Goal: Transaction & Acquisition: Purchase product/service

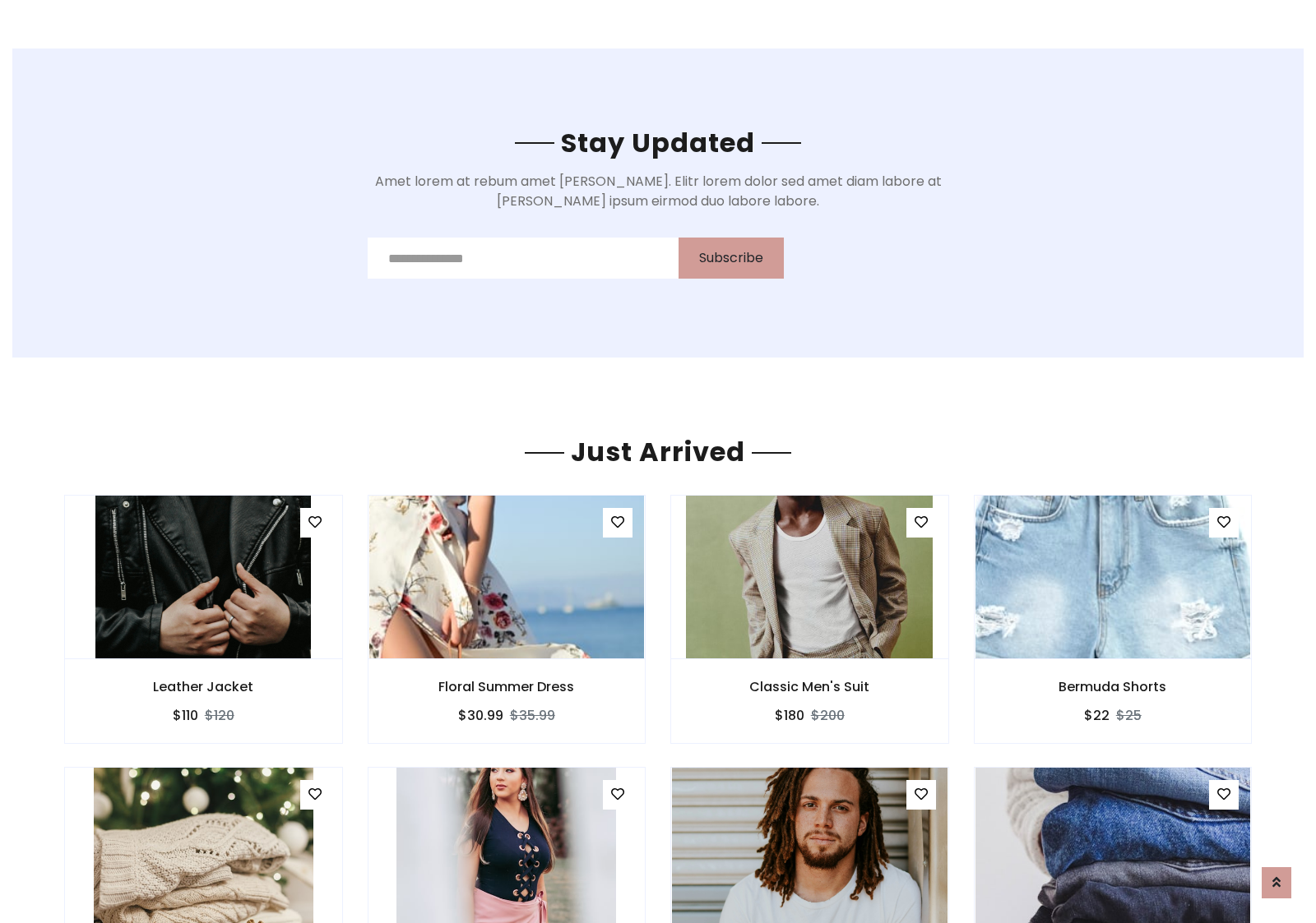
scroll to position [1926, 0]
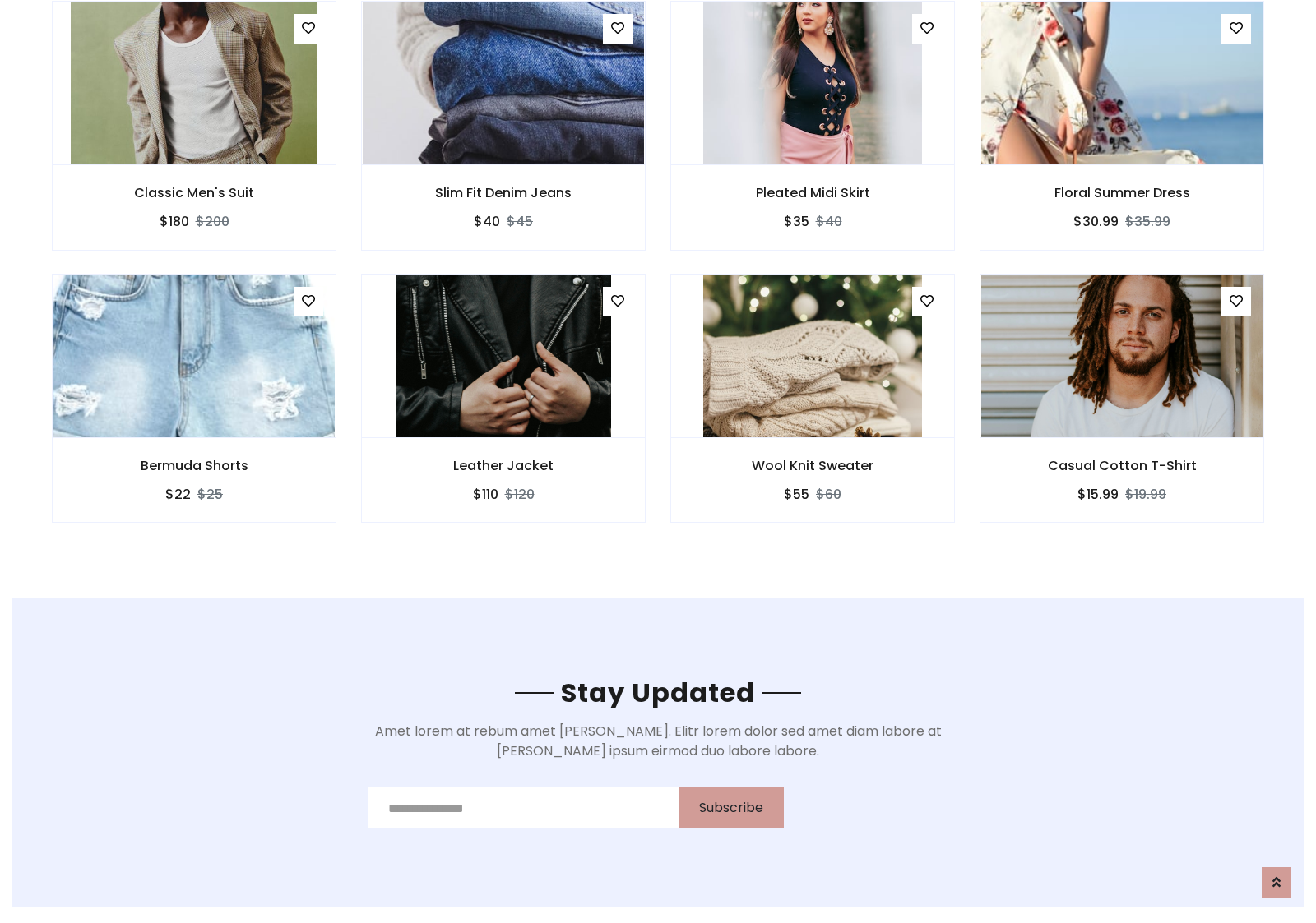
click at [658, 278] on div "Wool Knit Sweater $55 $60" at bounding box center [812, 410] width 309 height 272
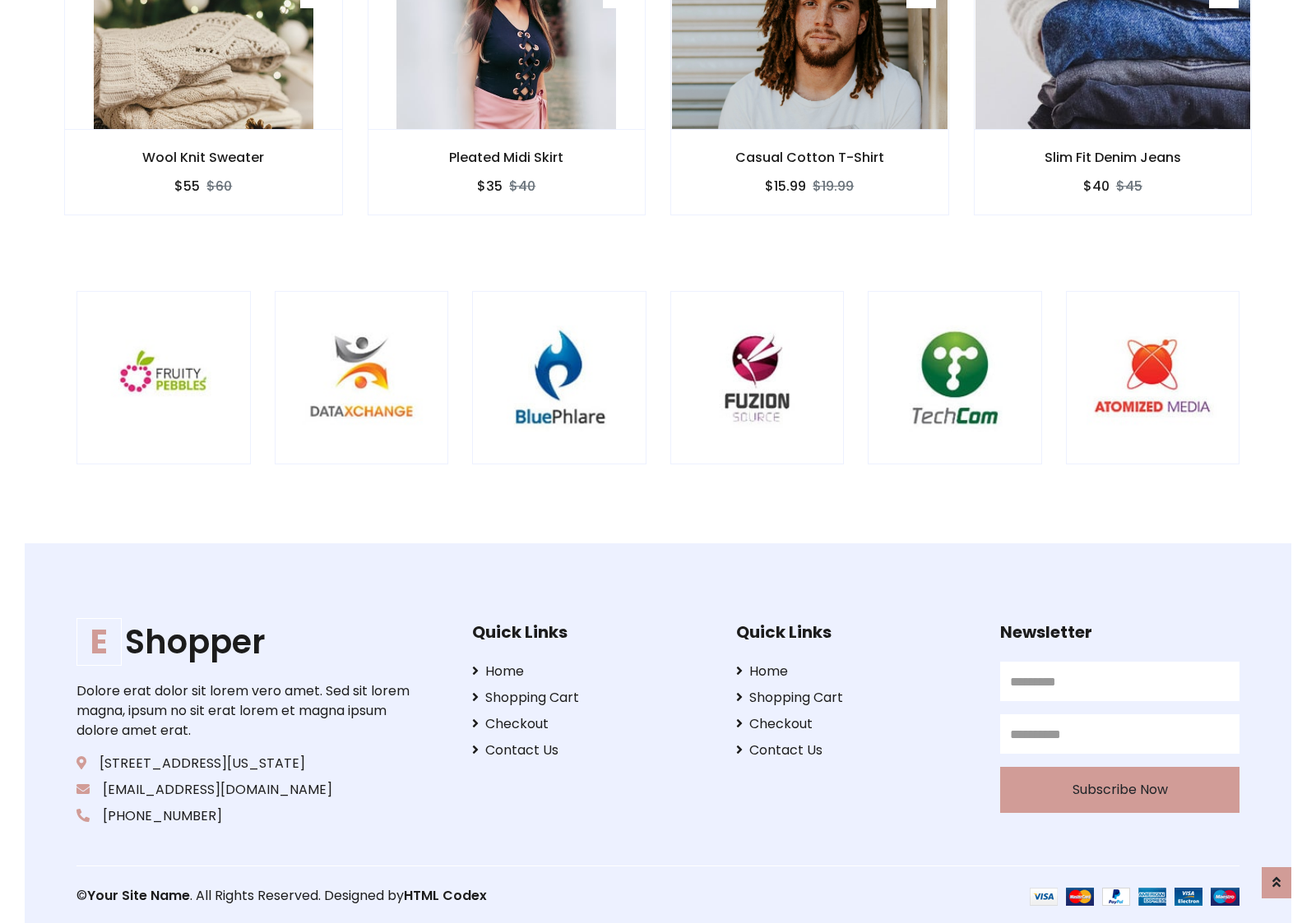
scroll to position [3129, 0]
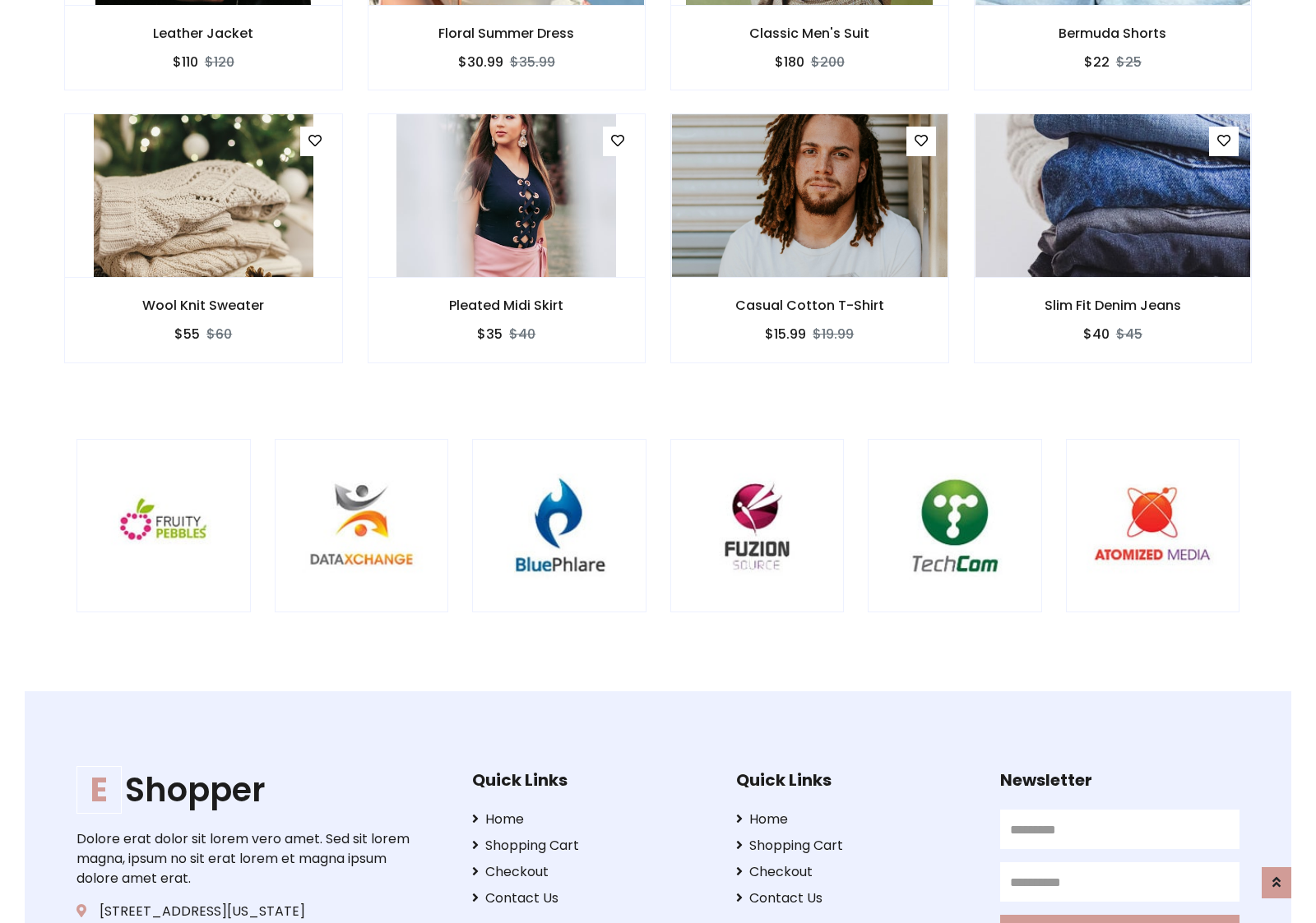
click at [658, 461] on div at bounding box center [867, 526] width 3955 height 174
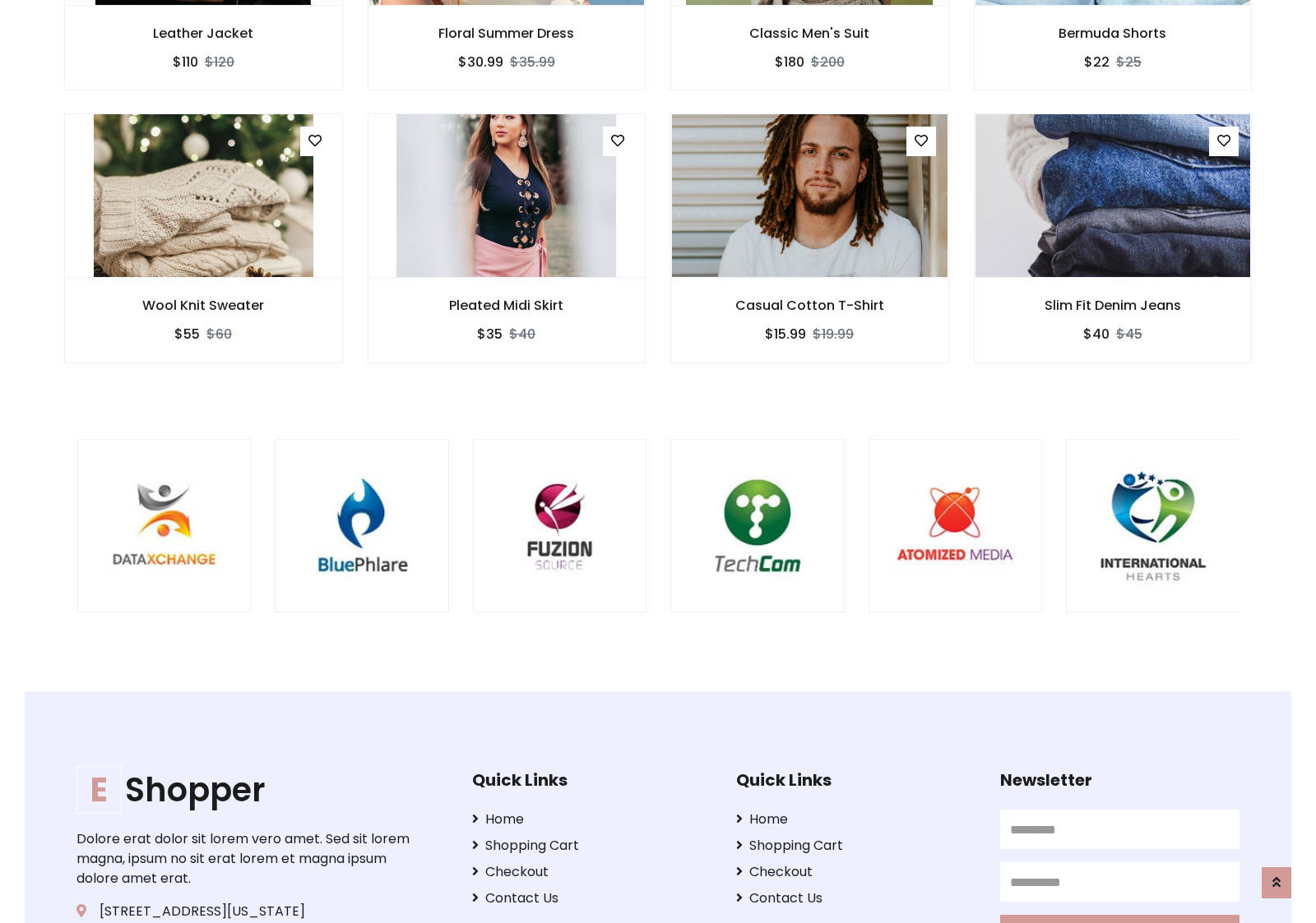
click at [658, 461] on div at bounding box center [669, 526] width 3955 height 174
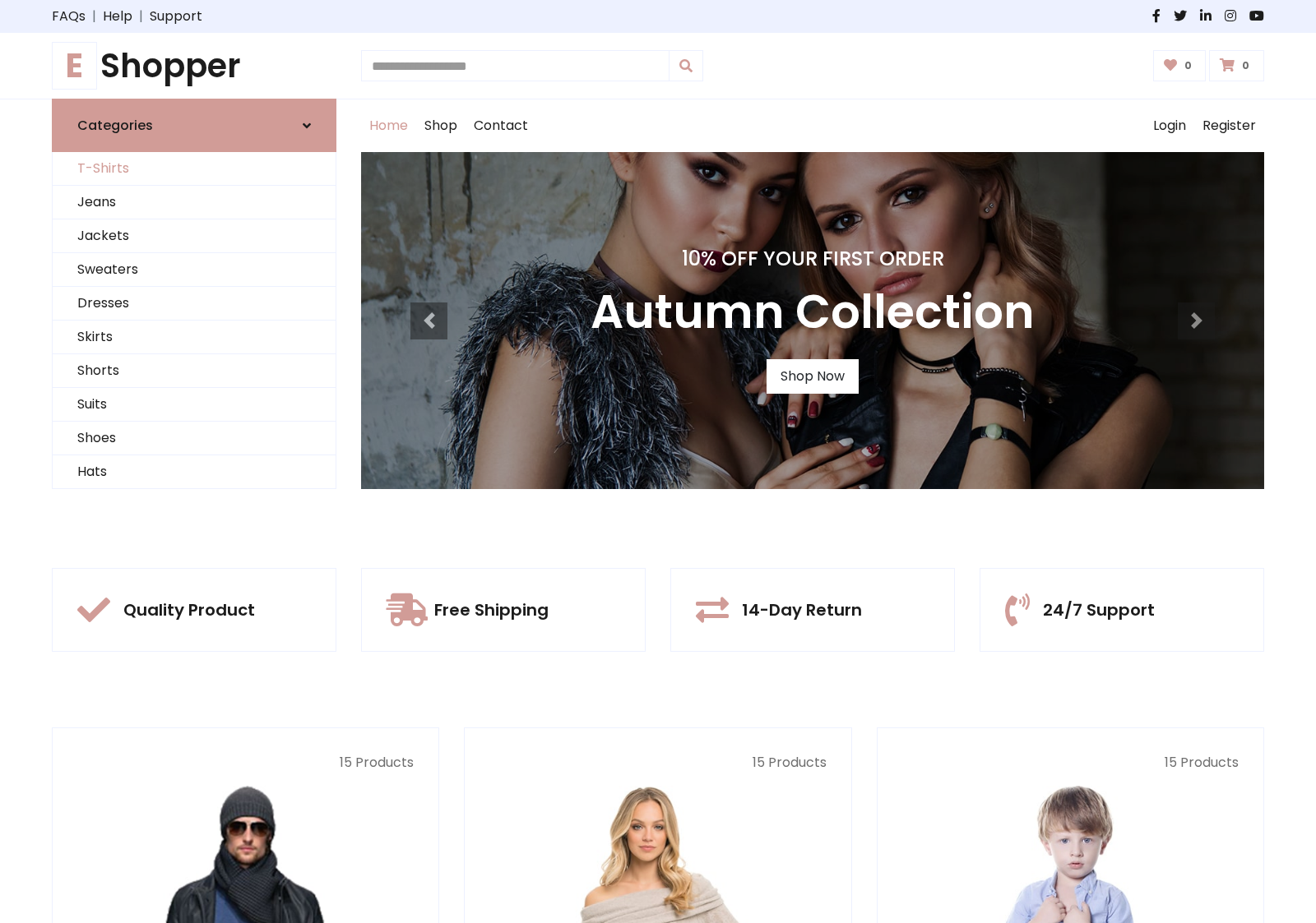
click at [194, 168] on link "T-Shirts" at bounding box center [194, 168] width 283 height 33
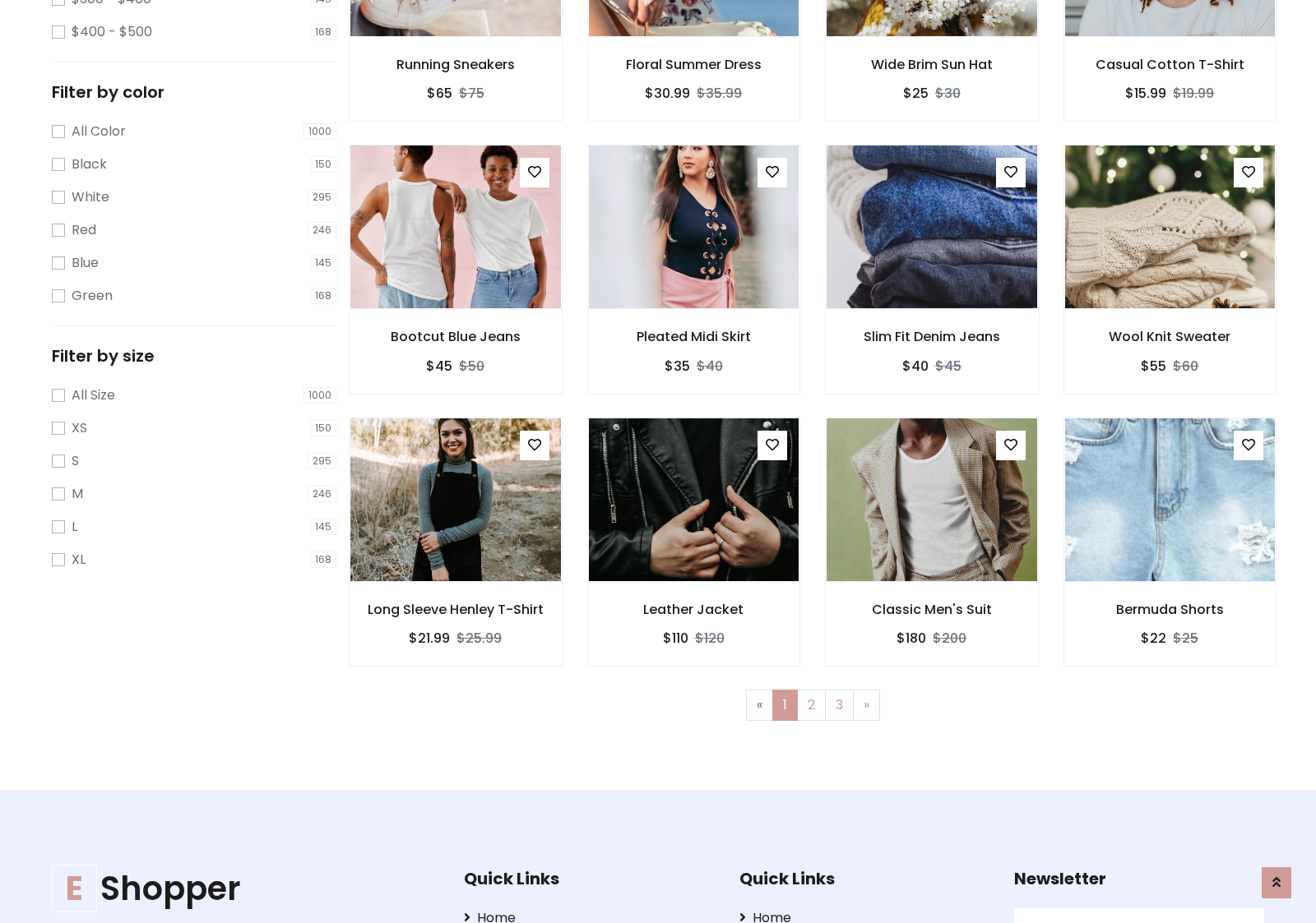
scroll to position [659, 0]
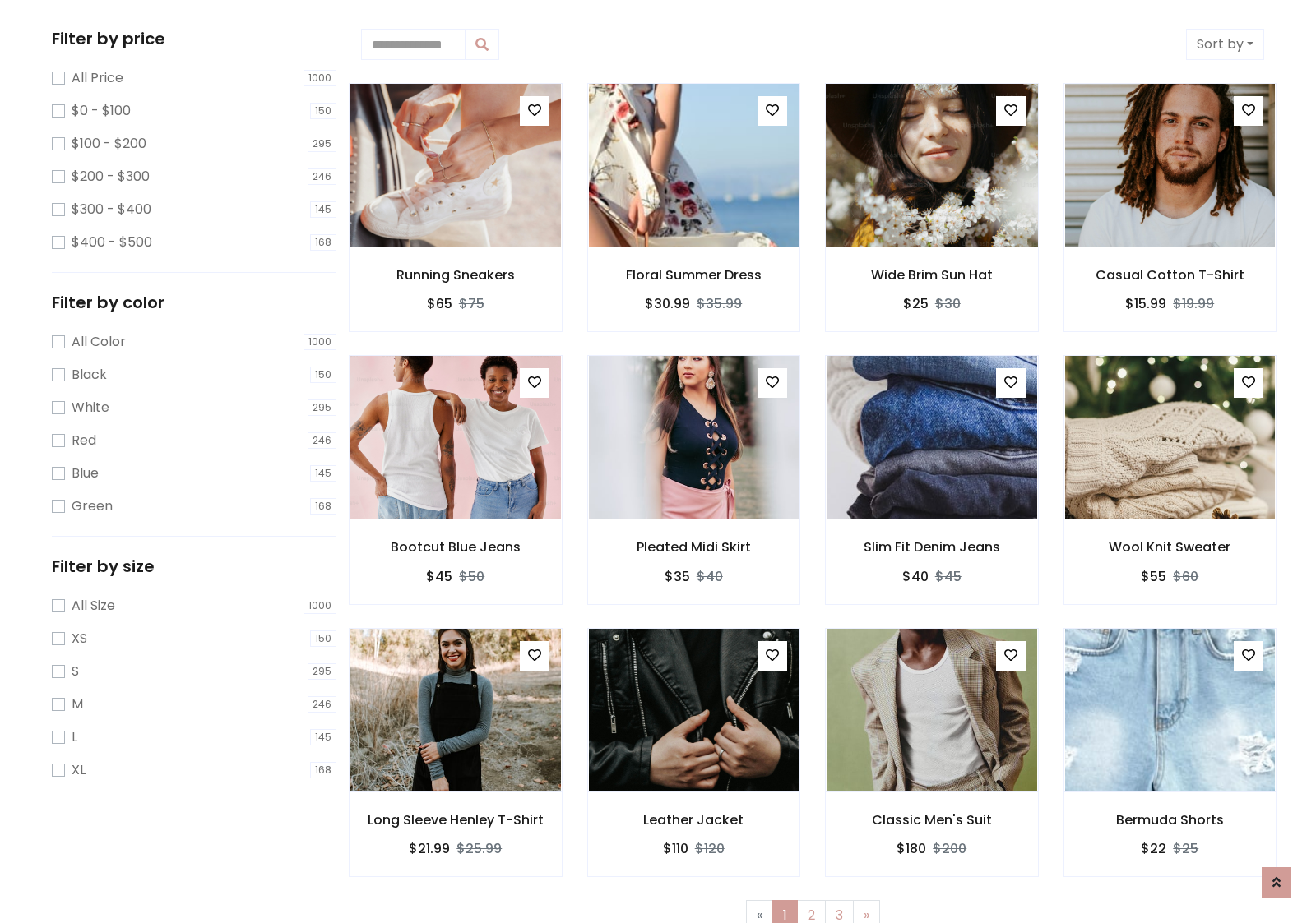
scroll to position [0, 0]
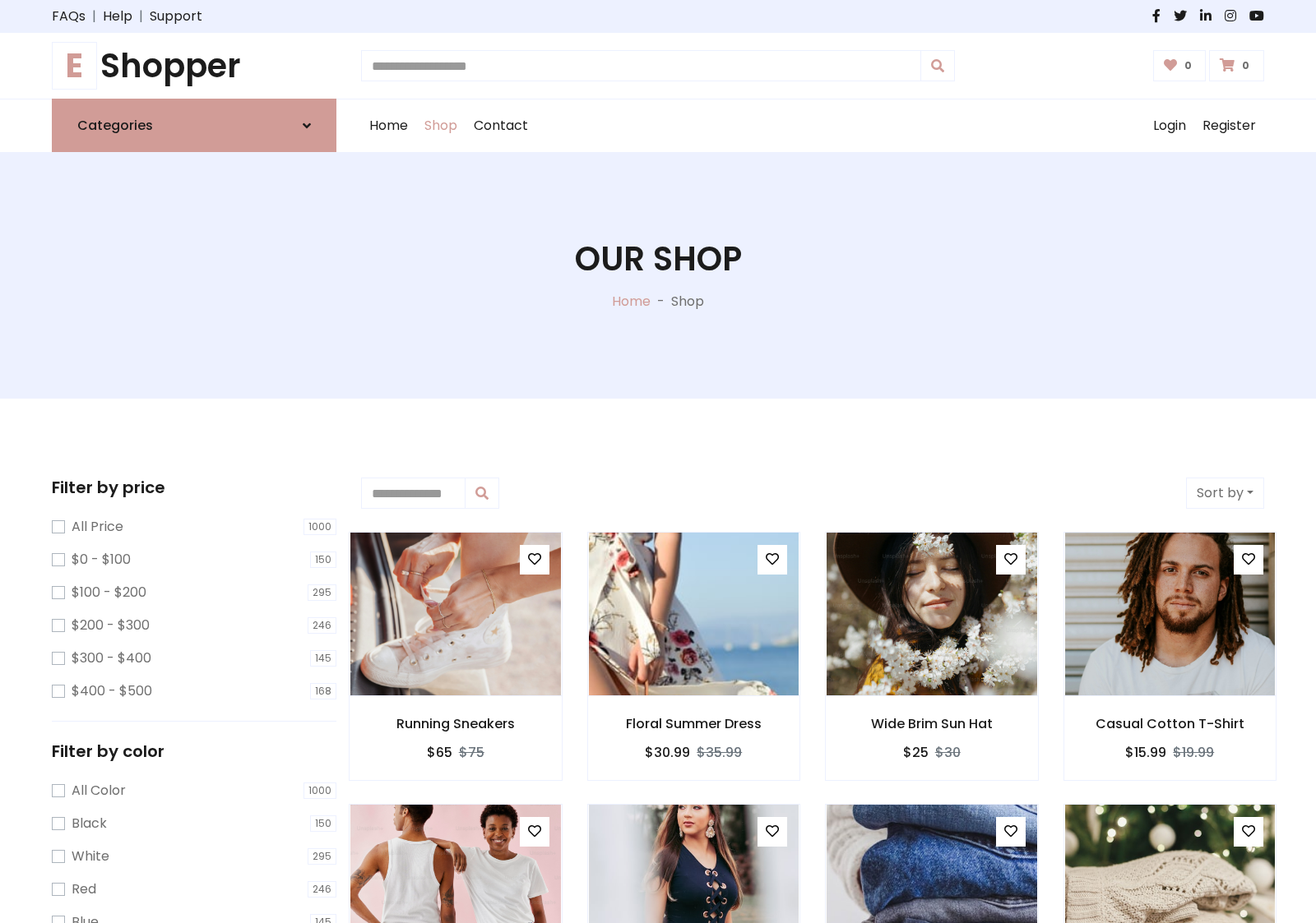
click at [194, 66] on h1 "E Shopper" at bounding box center [194, 66] width 285 height 40
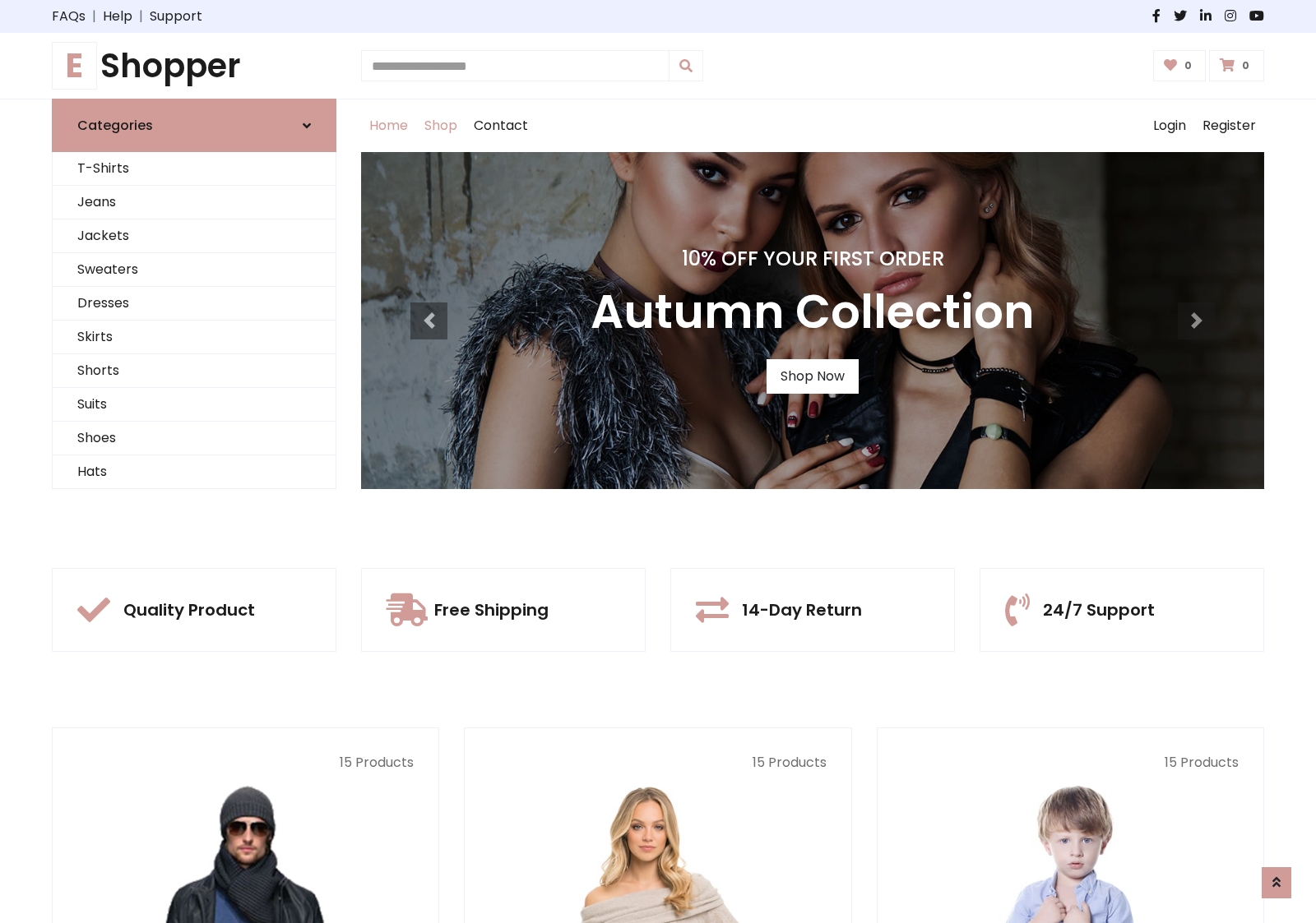
click at [441, 126] on link "Shop" at bounding box center [440, 126] width 50 height 52
